Goal: Task Accomplishment & Management: Use online tool/utility

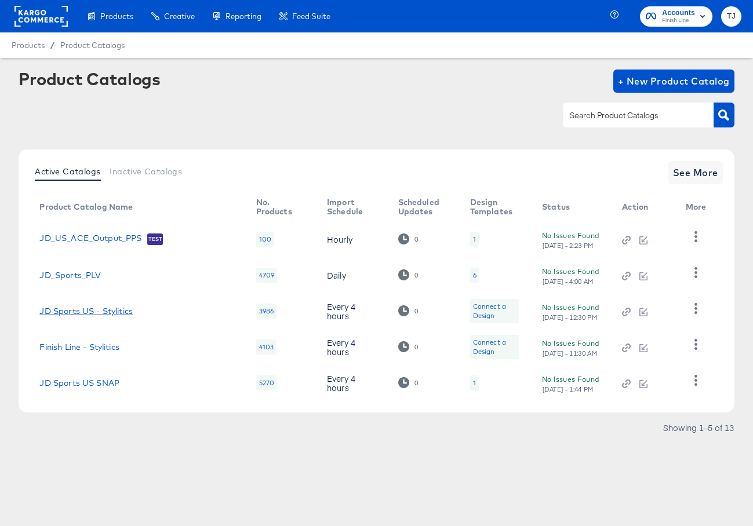
click at [89, 314] on link "JD Sports US - Stylitics" at bounding box center [85, 310] width 93 height 9
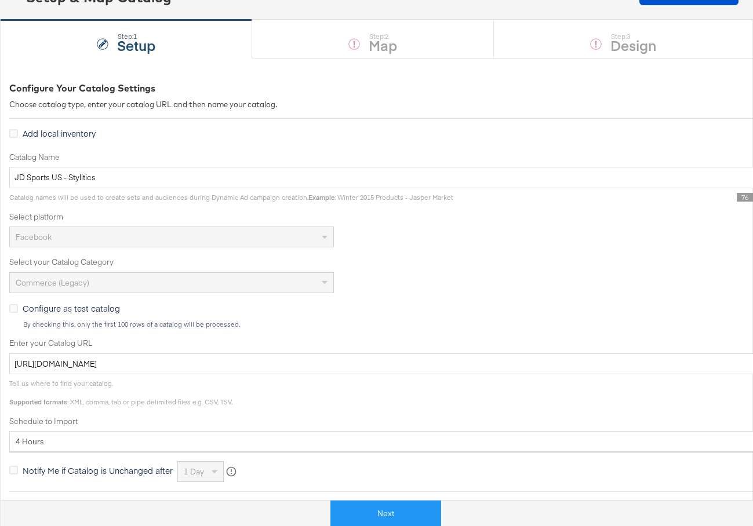
scroll to position [252, 0]
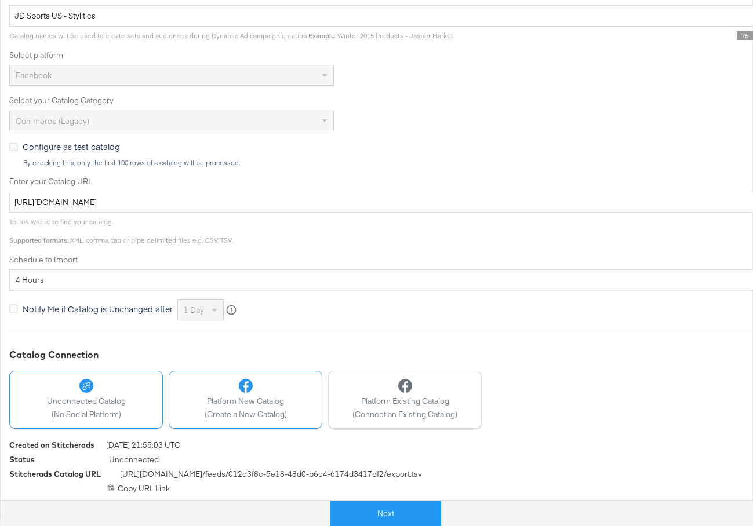
click at [269, 403] on span "Platform New Catalog" at bounding box center [246, 401] width 82 height 11
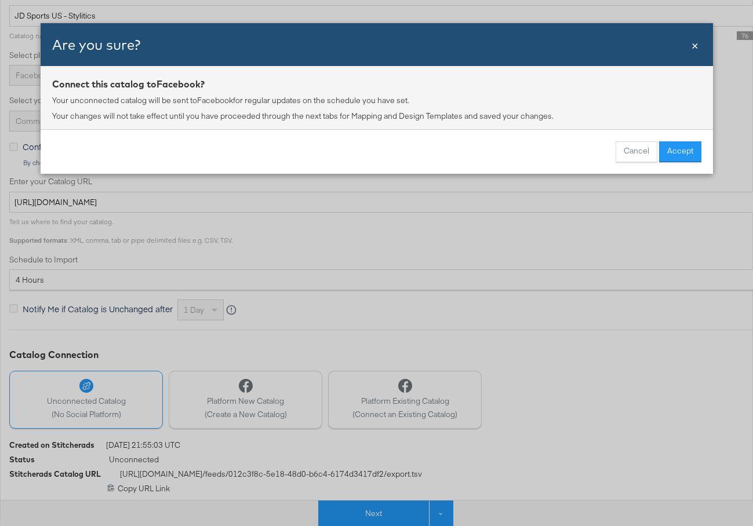
drag, startPoint x: 683, startPoint y: 155, endPoint x: 676, endPoint y: 159, distance: 8.8
click at [683, 155] on button "Accept" at bounding box center [680, 151] width 42 height 21
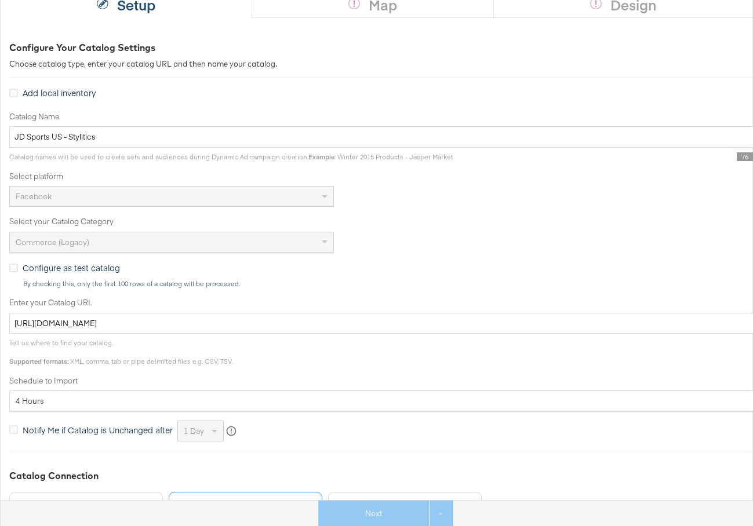
scroll to position [0, 0]
